Goal: Task Accomplishment & Management: Use online tool/utility

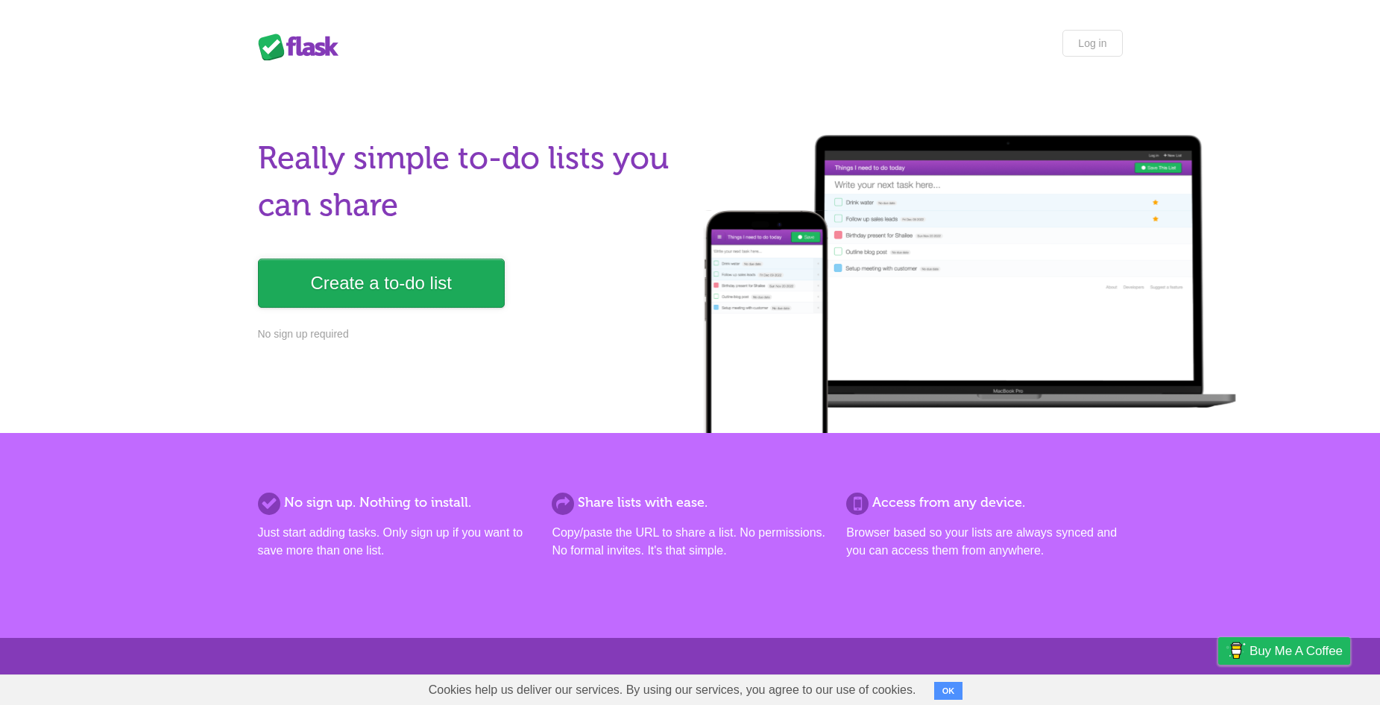
click at [365, 291] on link "Create a to-do list" at bounding box center [381, 283] width 247 height 49
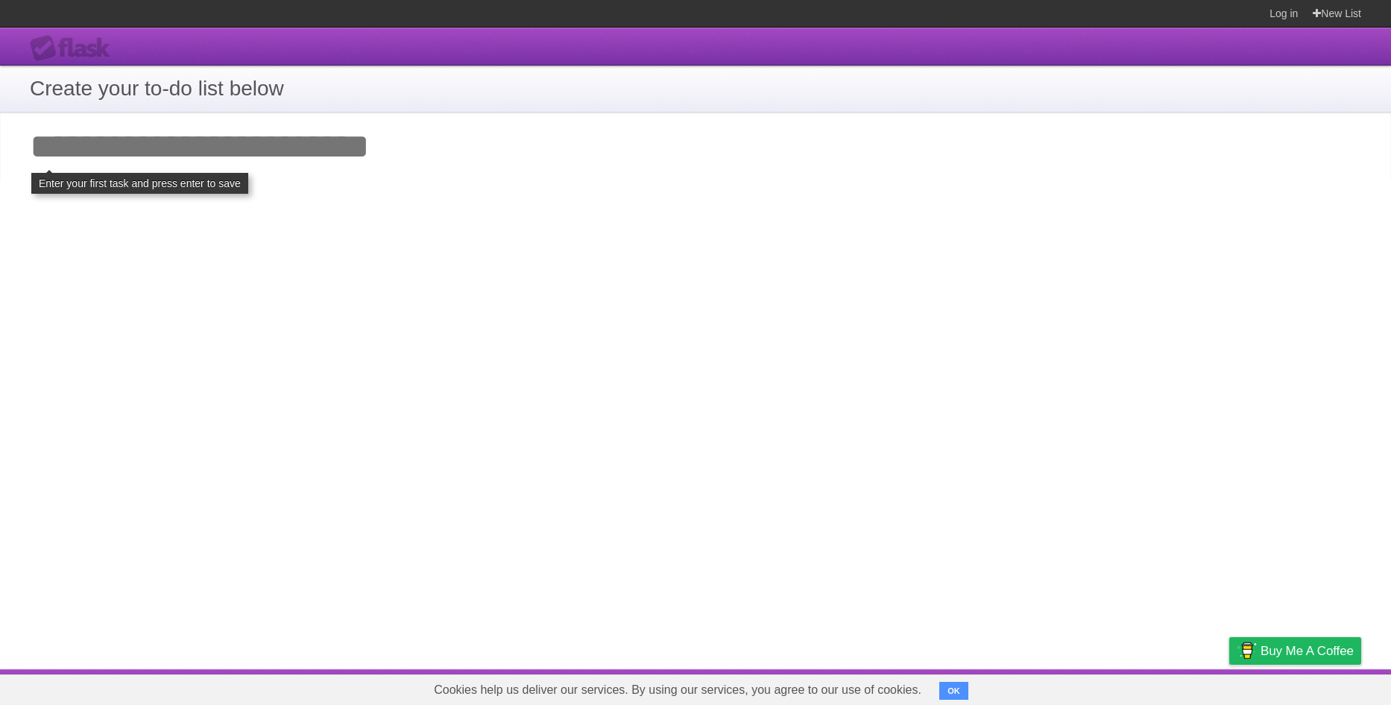
click at [196, 156] on input "Add your first task" at bounding box center [695, 147] width 1391 height 69
click input "**********" at bounding box center [0, 0] width 0 height 0
type input "*"
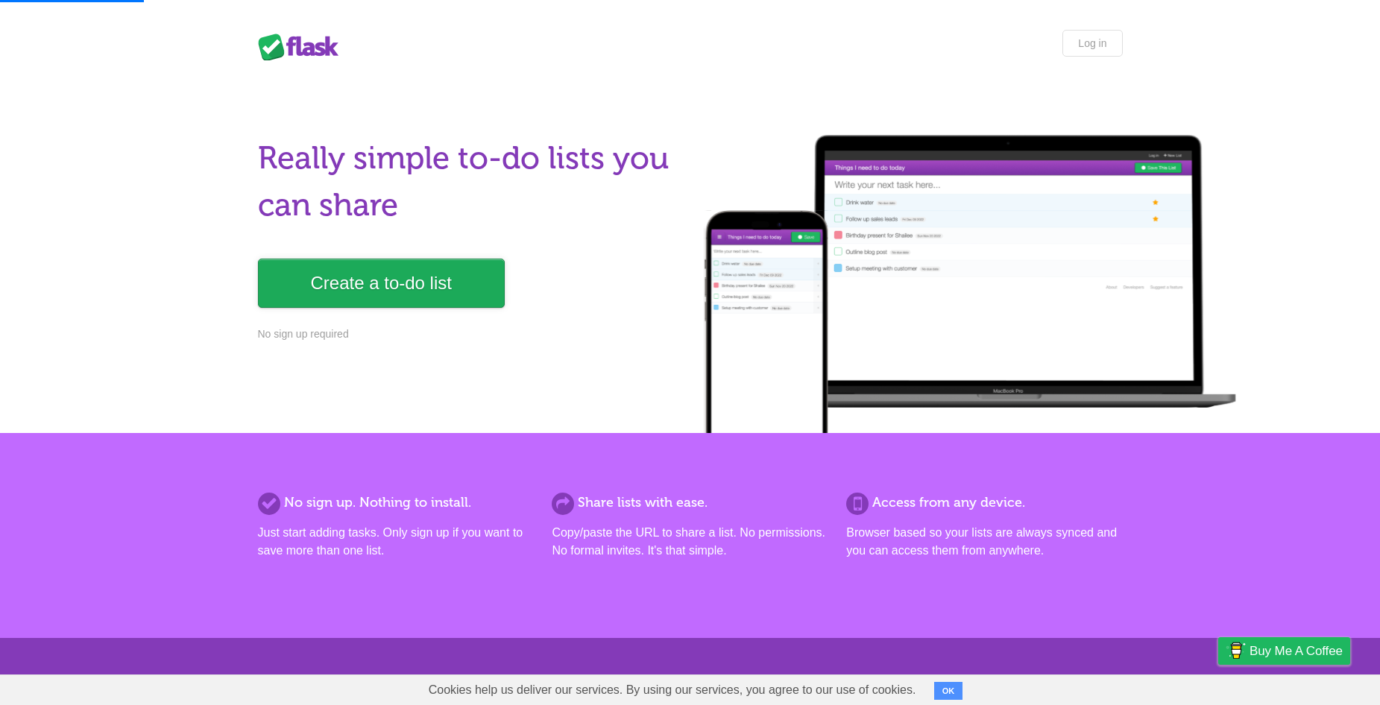
click at [316, 283] on link "Create a to-do list" at bounding box center [381, 283] width 247 height 49
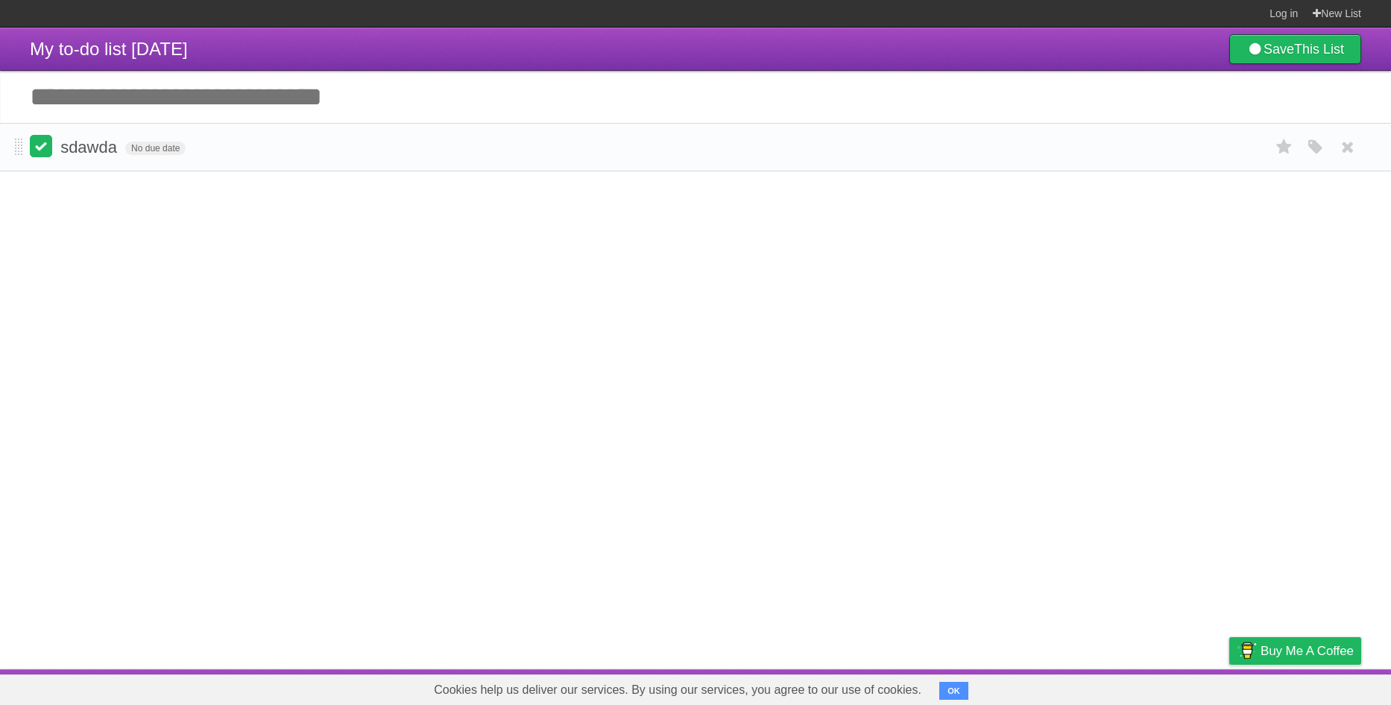
click at [43, 148] on label at bounding box center [41, 146] width 22 height 22
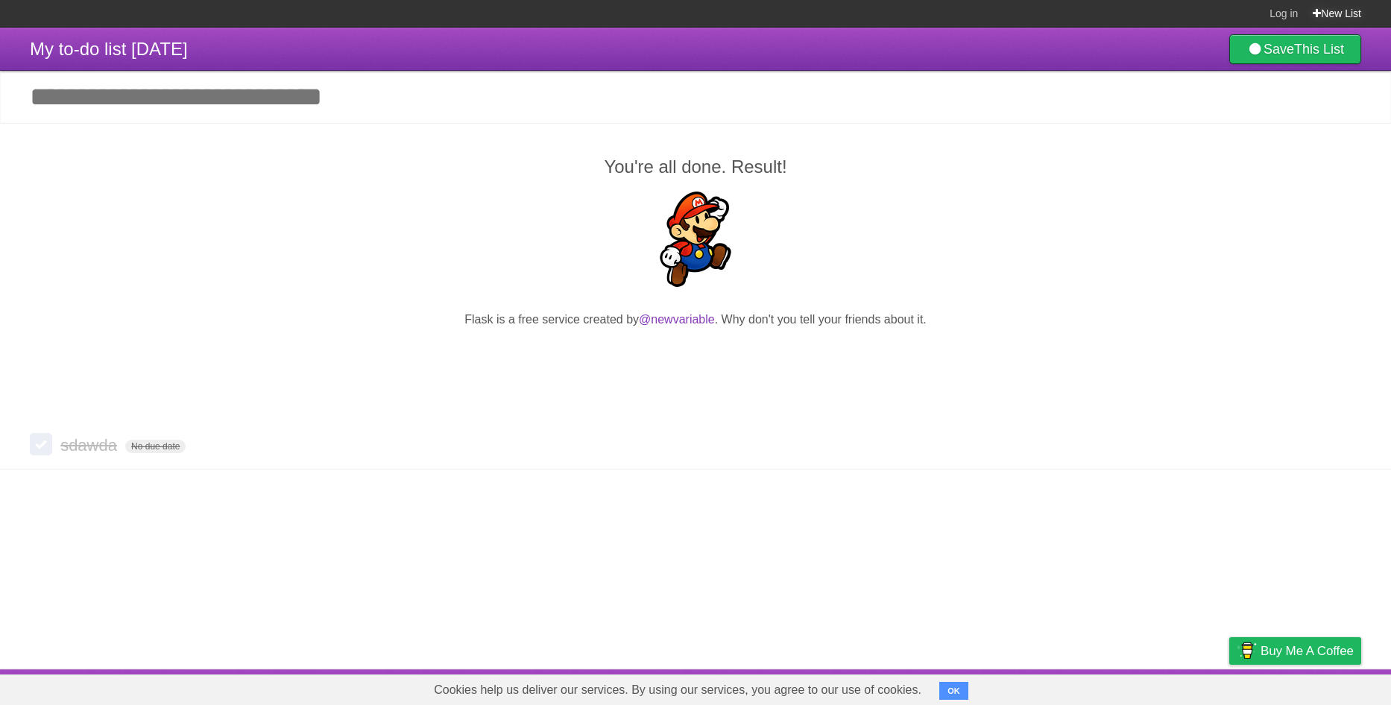
click at [1333, 14] on link "New List" at bounding box center [1337, 13] width 48 height 27
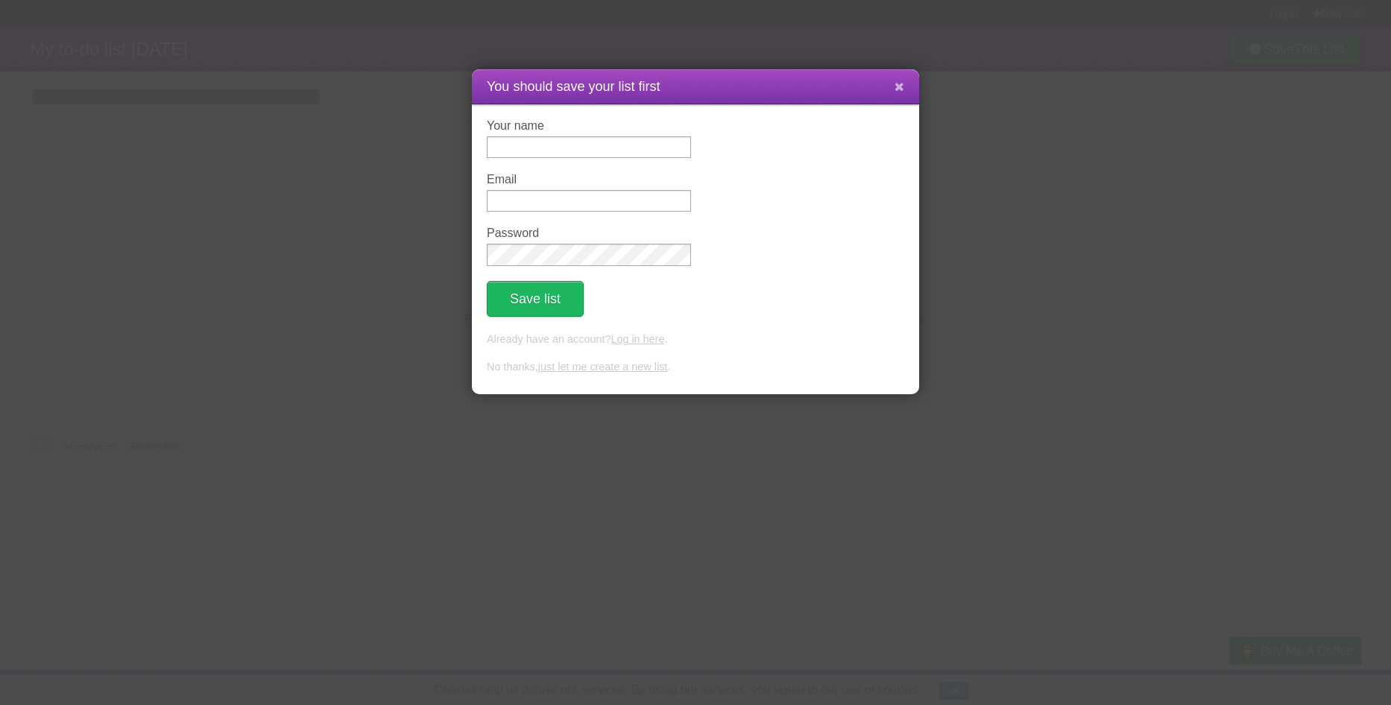
click at [901, 92] on icon at bounding box center [900, 87] width 10 height 13
